Goal: Information Seeking & Learning: Understand process/instructions

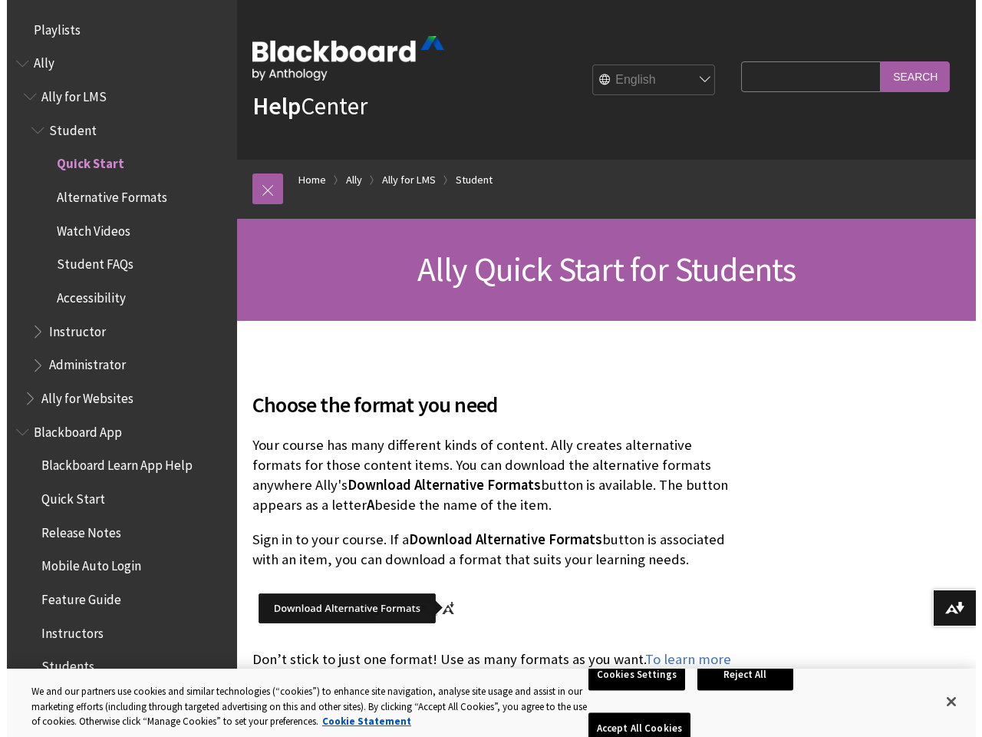
scroll to position [127, 0]
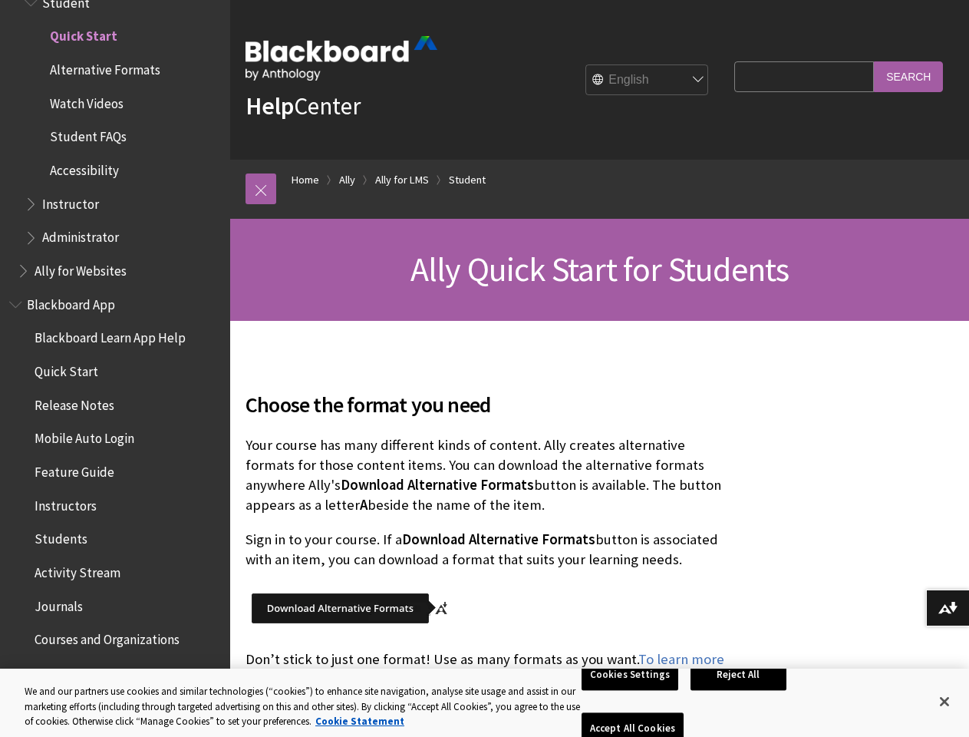
click at [261, 189] on link at bounding box center [261, 188] width 31 height 31
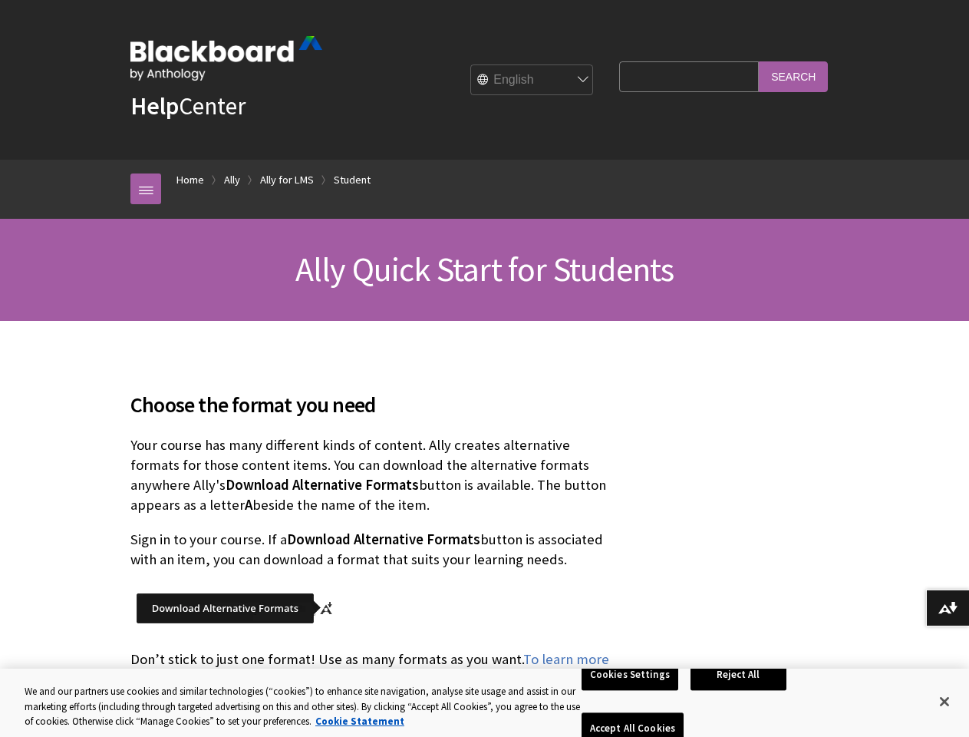
click at [948, 608] on button "Download alternative formats ..." at bounding box center [947, 607] width 43 height 37
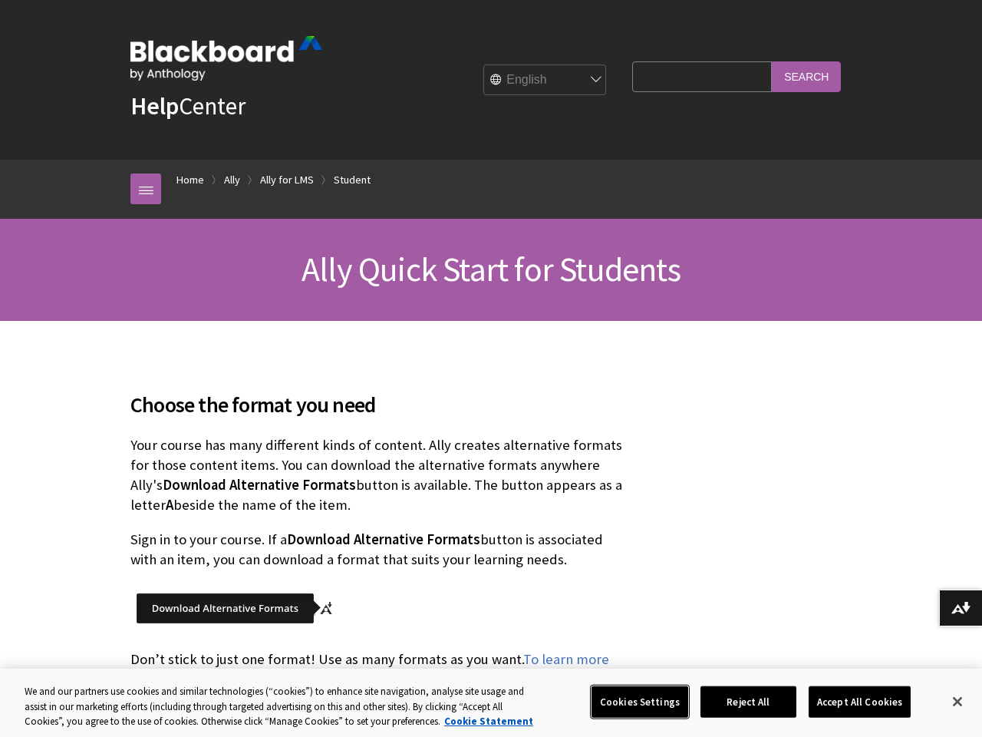
click at [632, 701] on button "Cookies Settings" at bounding box center [640, 701] width 97 height 32
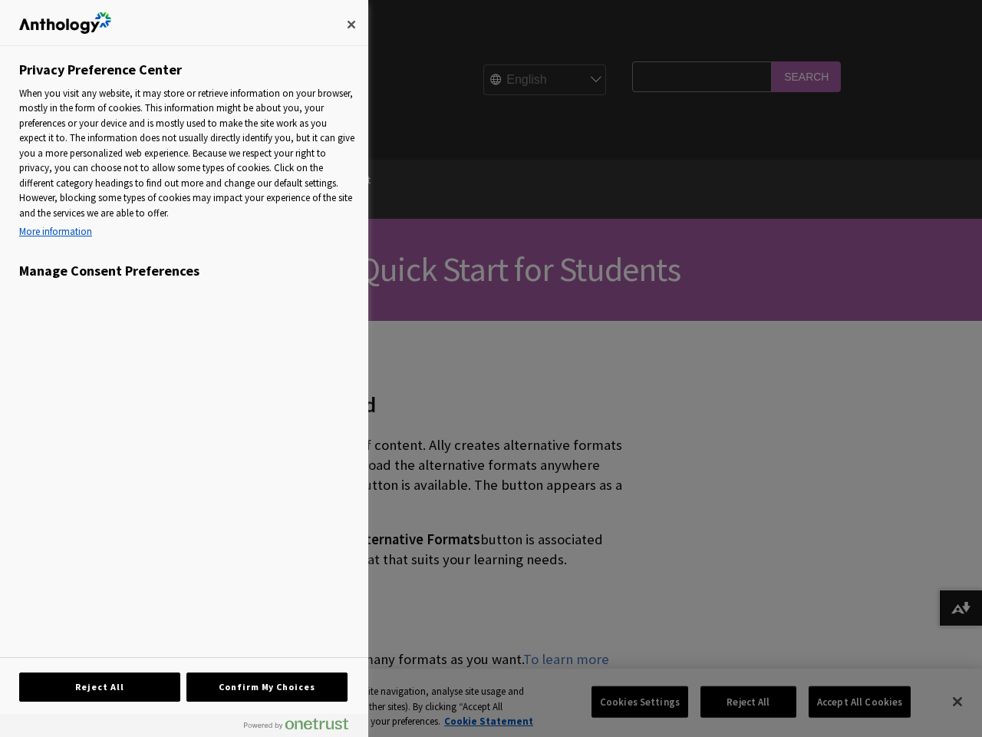
click at [741, 701] on div at bounding box center [491, 368] width 982 height 737
click at [849, 701] on div at bounding box center [491, 368] width 982 height 737
click at [945, 701] on div at bounding box center [491, 368] width 982 height 737
